Goal: Task Accomplishment & Management: Manage account settings

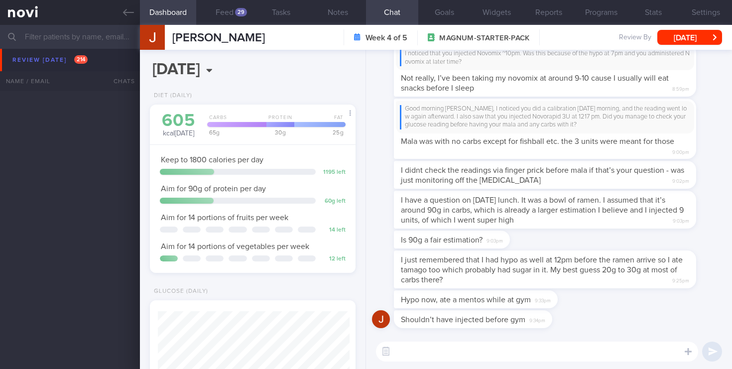
scroll to position [108, 188]
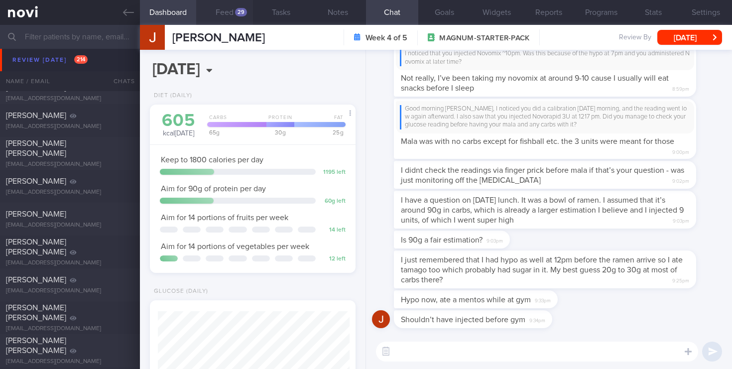
click at [229, 13] on button "Feed 29" at bounding box center [224, 12] width 57 height 25
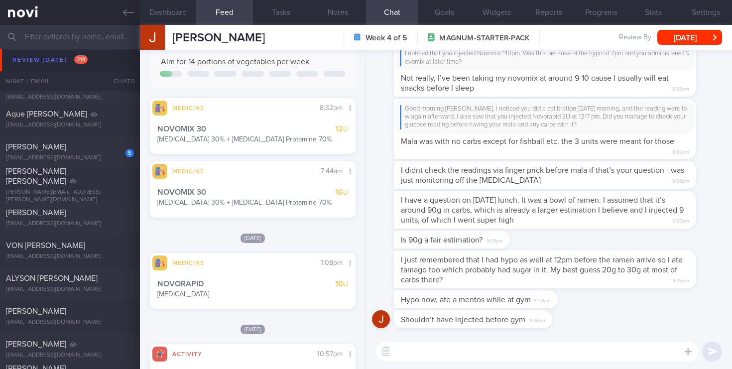
scroll to position [3485, 0]
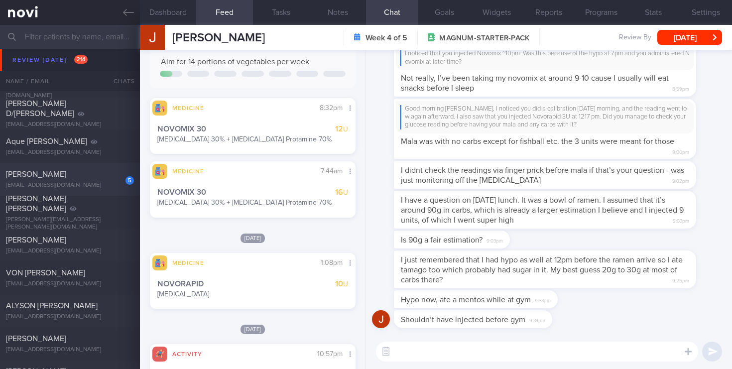
click at [87, 185] on div "[EMAIL_ADDRESS][DOMAIN_NAME]" at bounding box center [70, 185] width 128 height 7
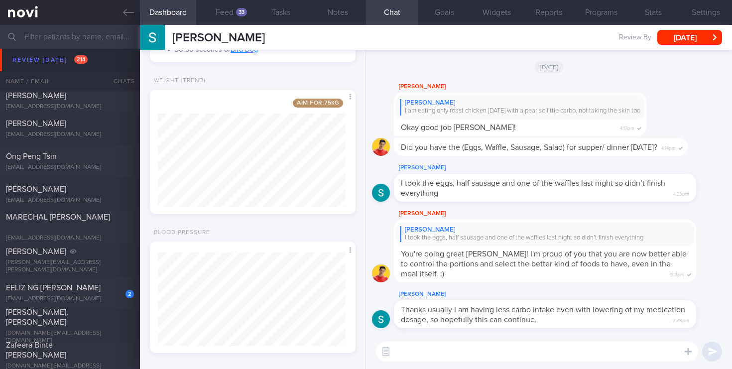
scroll to position [4466, 0]
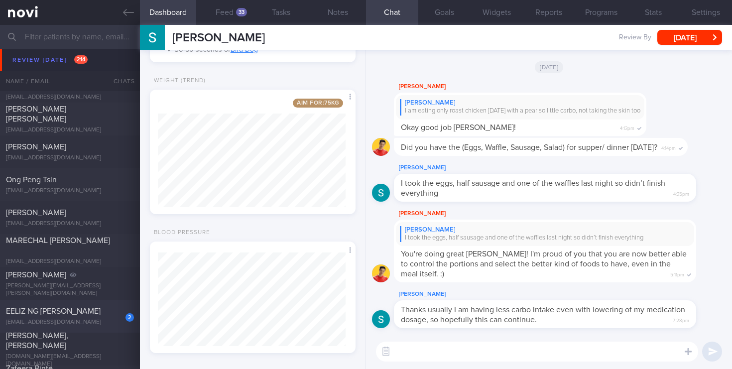
click at [79, 307] on div "EELIZ NG [PERSON_NAME]" at bounding box center [69, 311] width 126 height 10
select select "7"
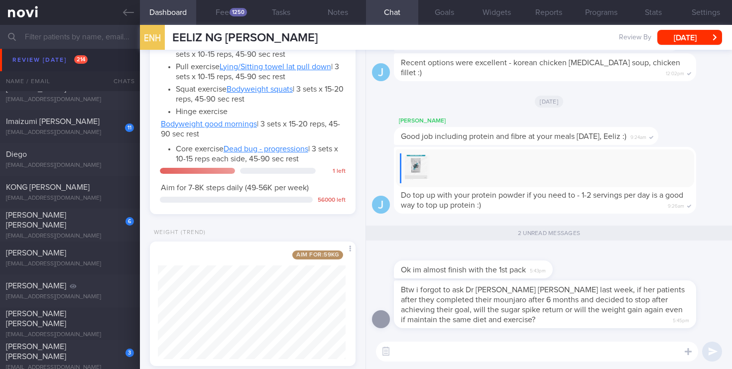
scroll to position [5808, 0]
